Goal: Register for event/course: Sign up to attend an event or enroll in a course

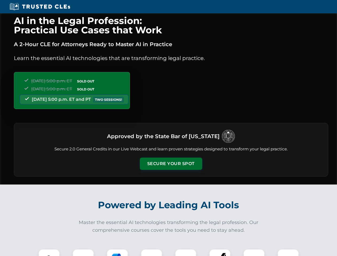
click at [171, 164] on button "Secure Your Spot" at bounding box center [171, 164] width 62 height 12
click at [49, 253] on img at bounding box center [48, 259] width 15 height 15
